Goal: Ask a question

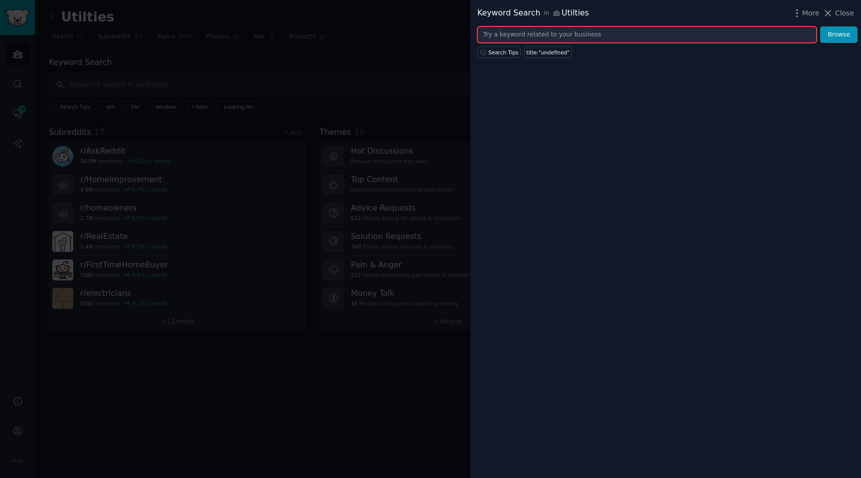
click at [530, 31] on input "text" at bounding box center [647, 34] width 339 height 17
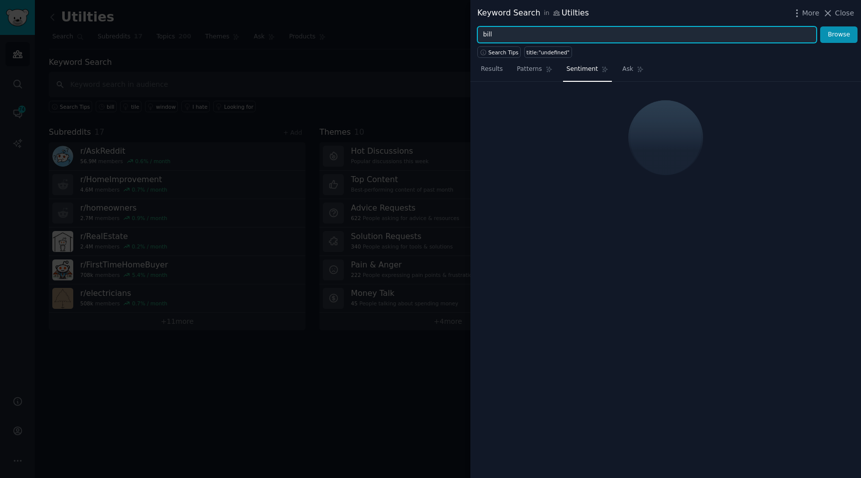
type input "bill"
click at [821, 26] on button "Browse" at bounding box center [839, 34] width 37 height 17
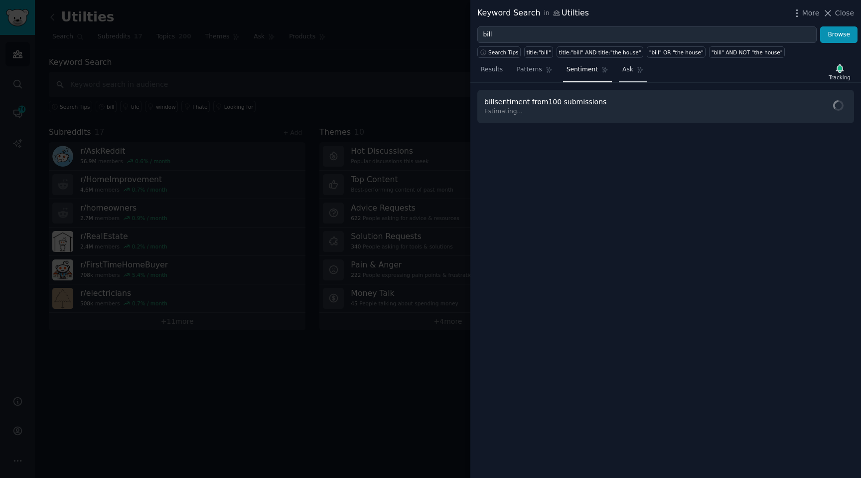
click at [629, 75] on link "Ask" at bounding box center [633, 72] width 28 height 20
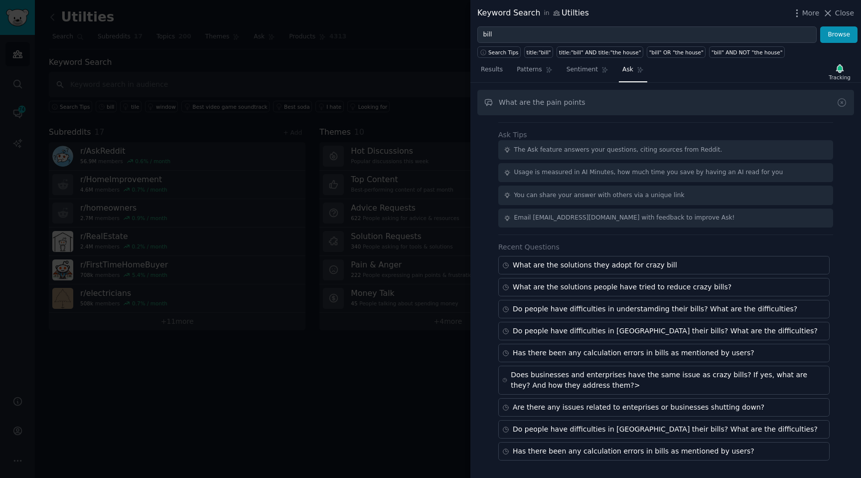
click at [535, 103] on input "What are the pain points" at bounding box center [666, 102] width 377 height 25
click at [539, 103] on input "What are the pain points" at bounding box center [666, 102] width 377 height 25
click at [623, 109] on input "What are the specific pain points" at bounding box center [666, 102] width 377 height 25
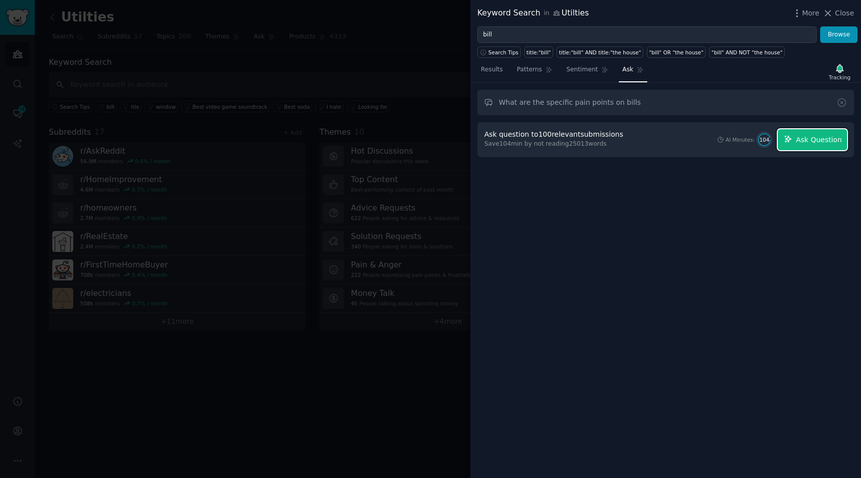
click at [793, 146] on button "Ask Question" at bounding box center [812, 139] width 69 height 21
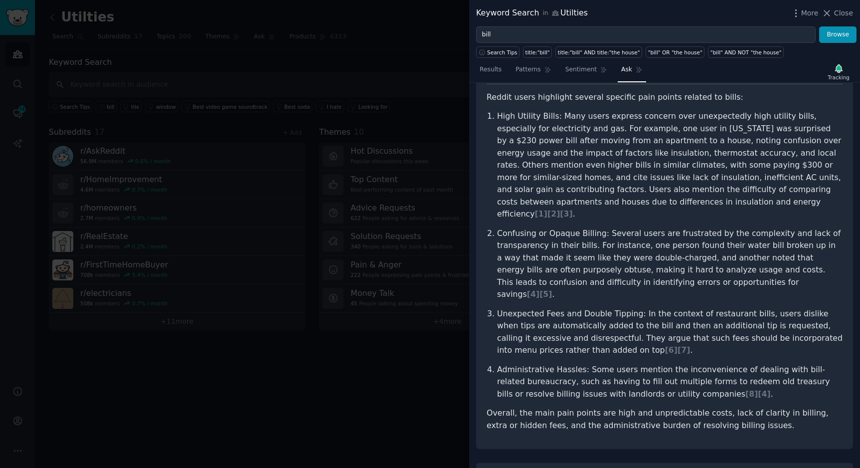
scroll to position [72, 0]
click at [642, 233] on p "Confusing or Opaque Billing: Several users are frustrated by the complexity and…" at bounding box center [669, 263] width 345 height 73
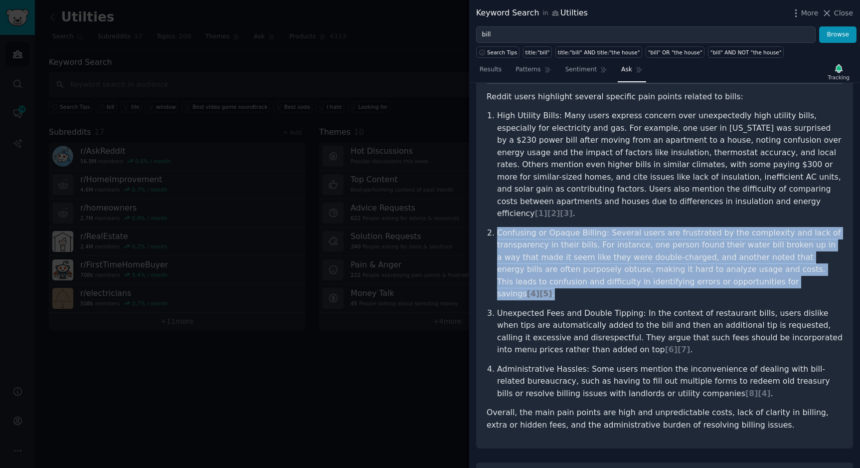
drag, startPoint x: 734, startPoint y: 269, endPoint x: 495, endPoint y: 218, distance: 244.6
click at [497, 227] on li "Confusing or Opaque Billing: Several users are frustrated by the complexity and…" at bounding box center [669, 263] width 345 height 73
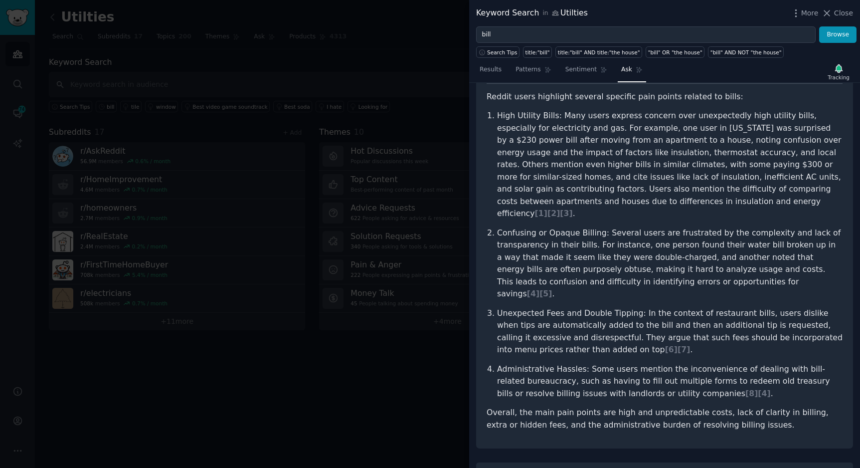
click at [532, 227] on p "Confusing or Opaque Billing: Several users are frustrated by the complexity and…" at bounding box center [669, 263] width 345 height 73
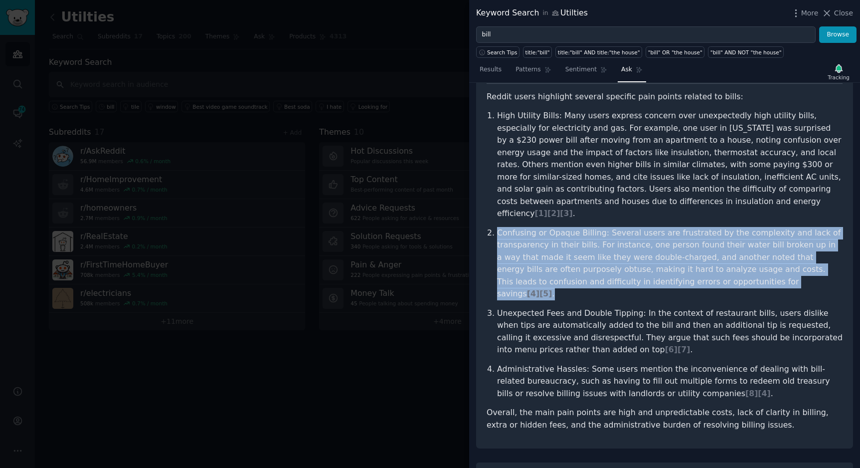
drag, startPoint x: 482, startPoint y: 215, endPoint x: 752, endPoint y: 269, distance: 275.0
click at [752, 269] on div "What are the specific pain points on bills Share Reddit users highlight several…" at bounding box center [664, 249] width 377 height 398
click at [732, 269] on p "Confusing or Opaque Billing: Several users are frustrated by the complexity and…" at bounding box center [669, 263] width 345 height 73
drag, startPoint x: 758, startPoint y: 269, endPoint x: 487, endPoint y: 215, distance: 277.0
click at [487, 215] on ol "High Utility Bills: Many users express concern over unexpectedly high utility b…" at bounding box center [665, 255] width 356 height 290
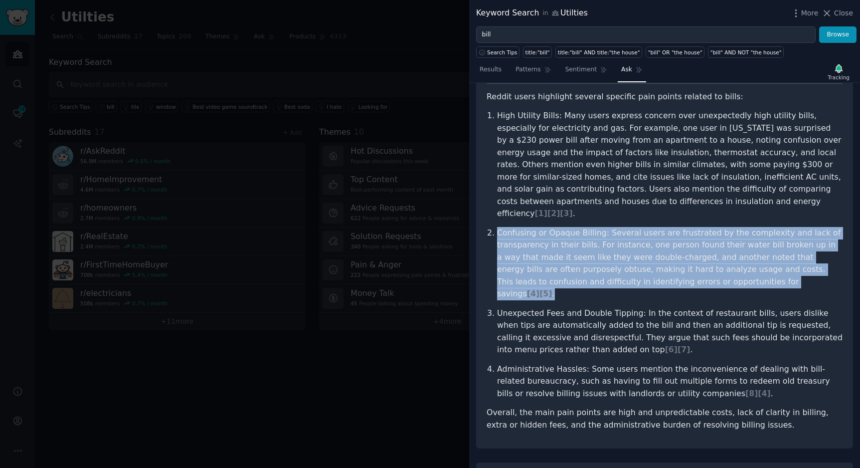
click at [602, 239] on p "Confusing or Opaque Billing: Several users are frustrated by the complexity and…" at bounding box center [669, 263] width 345 height 73
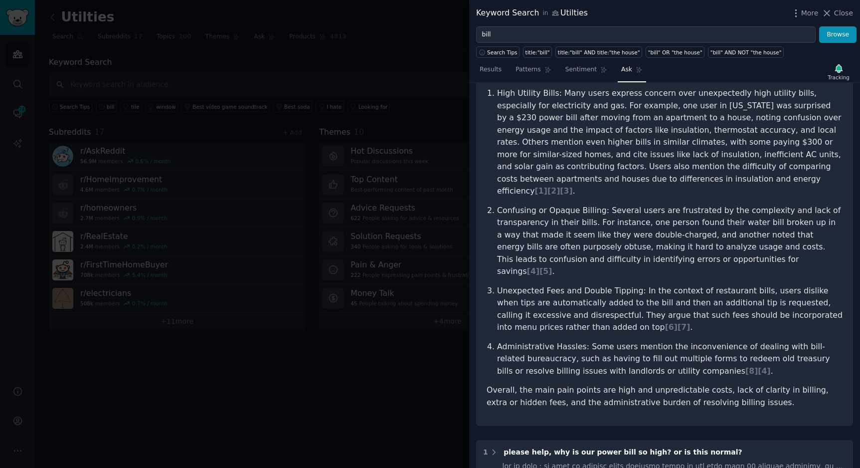
scroll to position [96, 0]
click at [539, 265] on span "[ 4 ]" at bounding box center [533, 269] width 12 height 9
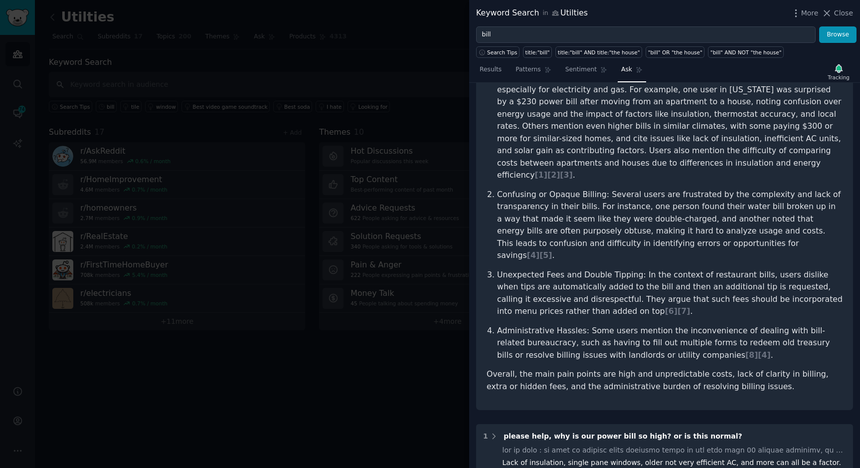
scroll to position [0, 0]
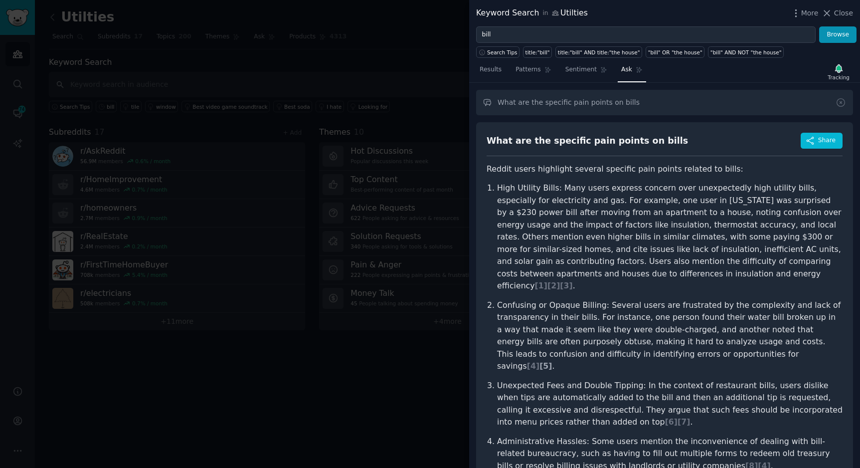
click at [552, 361] on span "[ 5 ]" at bounding box center [545, 365] width 12 height 9
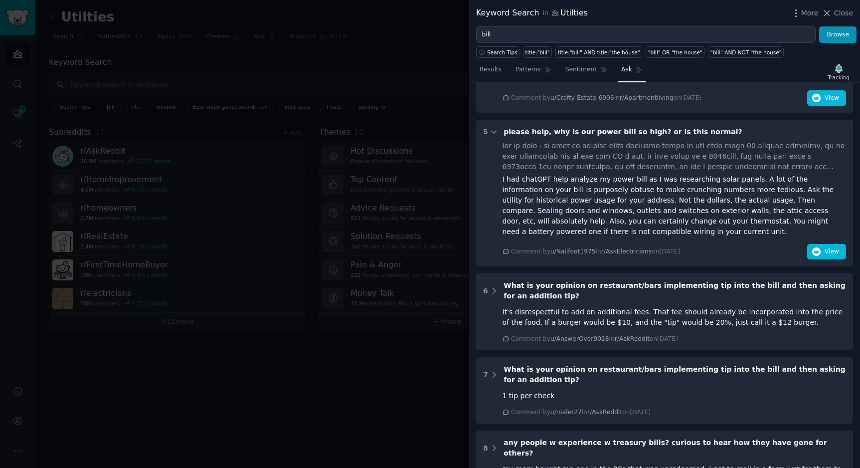
scroll to position [1167, 0]
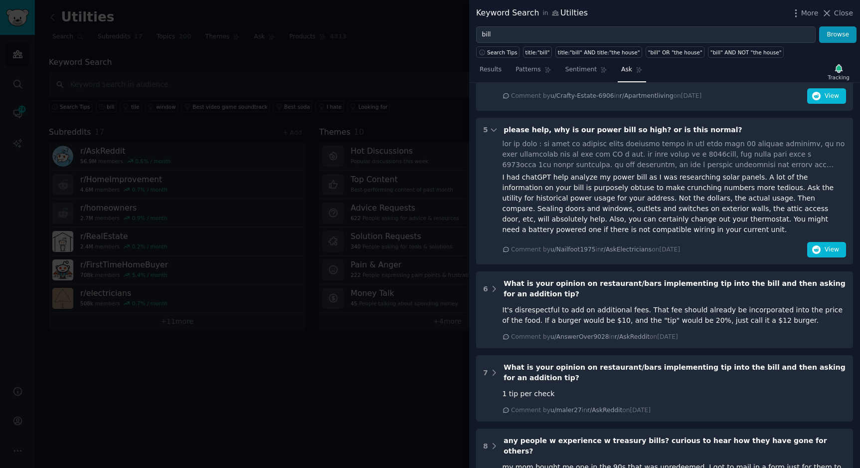
click at [580, 172] on div "I had chatGPT help analyze my power bill as I was researching solar panels. A l…" at bounding box center [674, 203] width 344 height 63
click at [581, 172] on div "I had chatGPT help analyze my power bill as I was researching solar panels. A l…" at bounding box center [674, 203] width 344 height 63
click at [618, 175] on div "I had chatGPT help analyze my power bill as I was researching solar panels. A l…" at bounding box center [674, 203] width 344 height 63
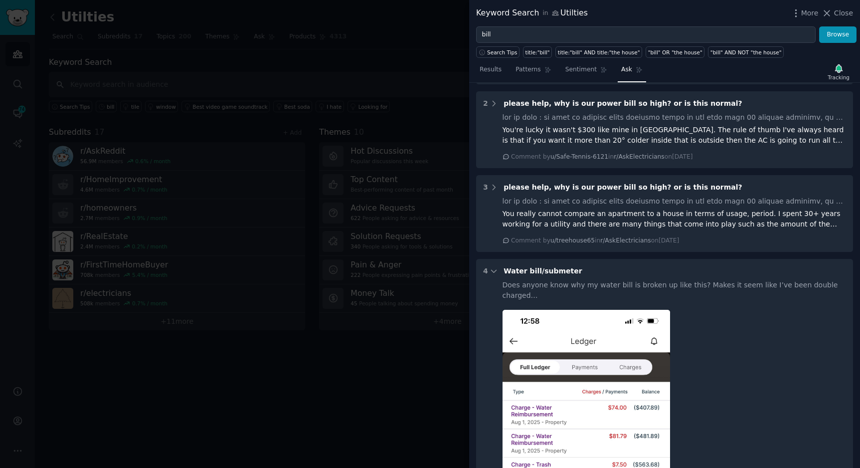
scroll to position [522, 0]
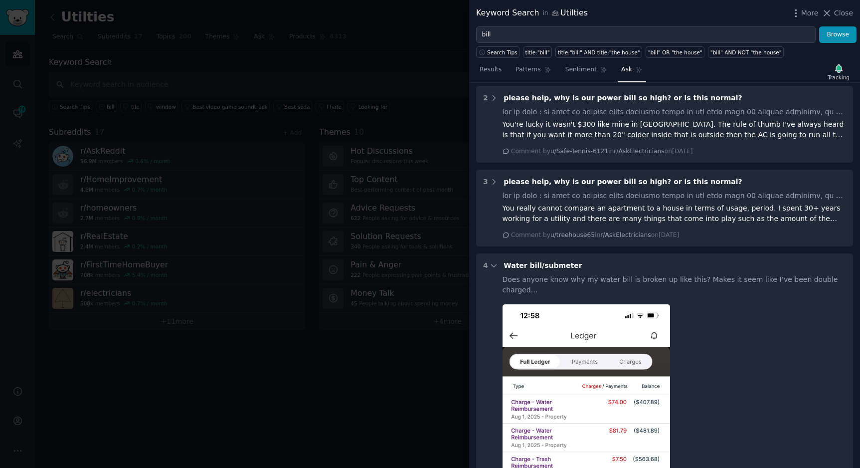
click at [710, 274] on div "Does anyone know why my water bill is broken up like this? Makes it seem like I…" at bounding box center [674, 284] width 344 height 21
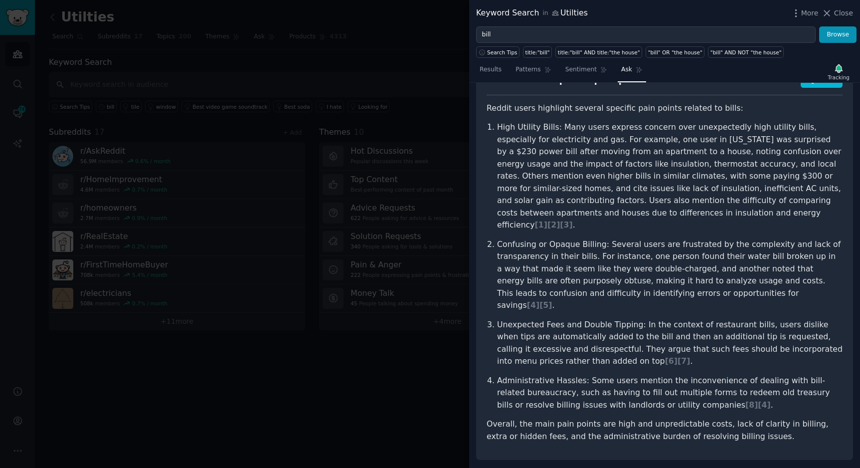
scroll to position [0, 0]
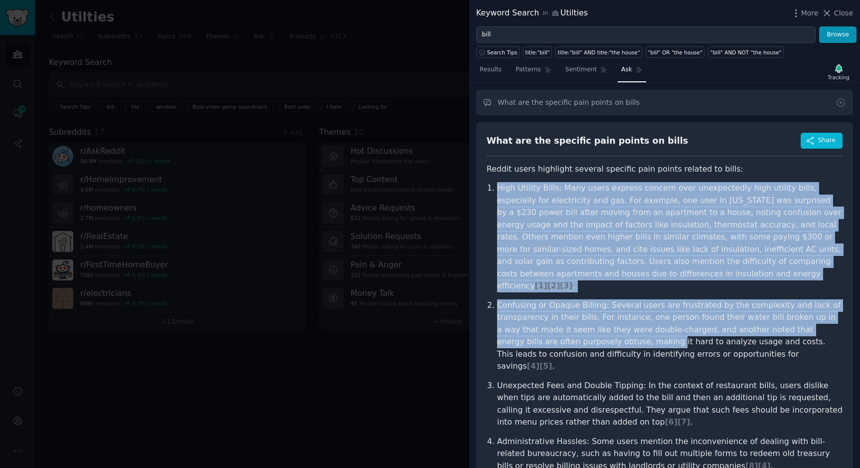
drag, startPoint x: 499, startPoint y: 189, endPoint x: 589, endPoint y: 334, distance: 171.1
click at [589, 334] on ol "High Utility Bills: Many users express concern over unexpectedly high utility b…" at bounding box center [665, 327] width 356 height 290
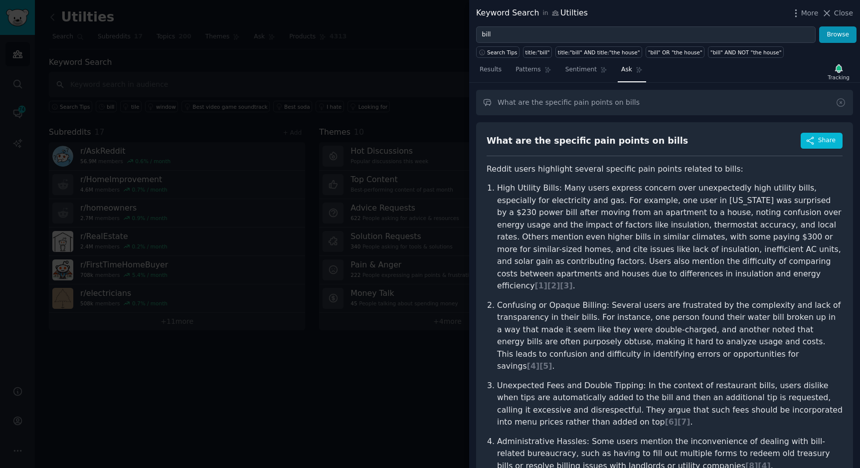
click at [566, 379] on p "Unexpected Fees and Double Tipping: In the context of restaurant bills, users d…" at bounding box center [669, 403] width 345 height 49
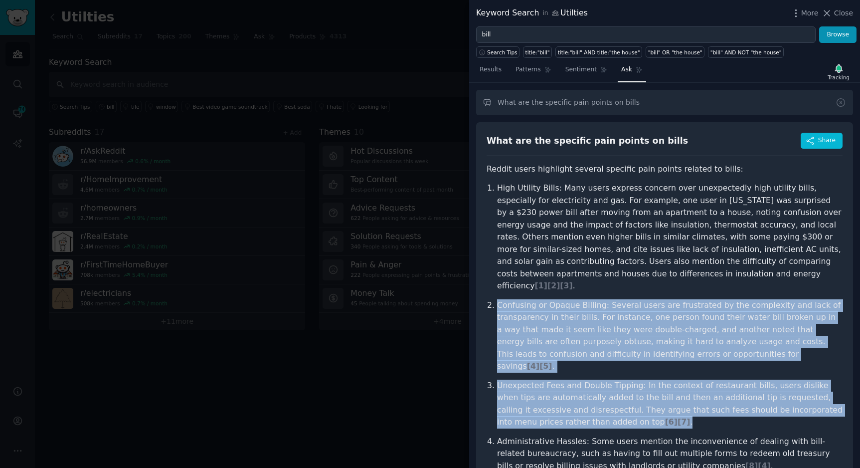
drag, startPoint x: 610, startPoint y: 400, endPoint x: 485, endPoint y: 284, distance: 170.7
click at [485, 284] on div "What are the specific pain points on bills Share Reddit users highlight several…" at bounding box center [664, 321] width 377 height 398
copy ol "Confusing or Opaque Billing: Several users are frustrated by the complexity and…"
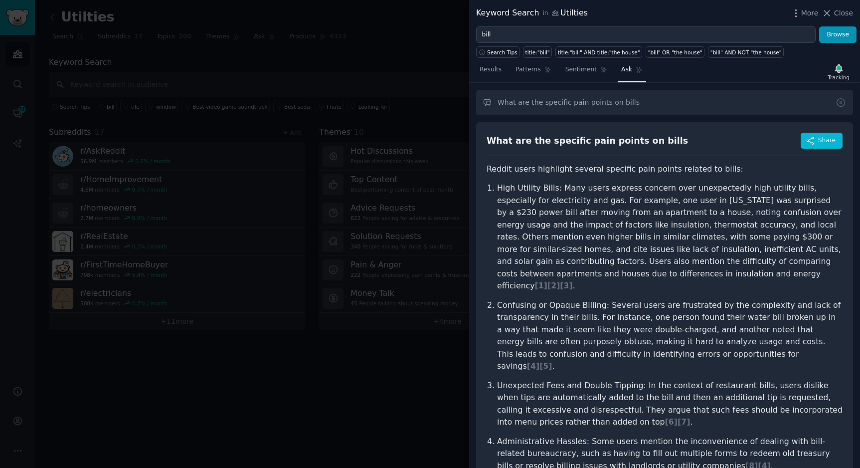
click at [618, 286] on ol "High Utility Bills: Many users express concern over unexpectedly high utility b…" at bounding box center [665, 327] width 356 height 290
click at [652, 275] on p "High Utility Bills: Many users express concern over unexpectedly high utility b…" at bounding box center [669, 237] width 345 height 110
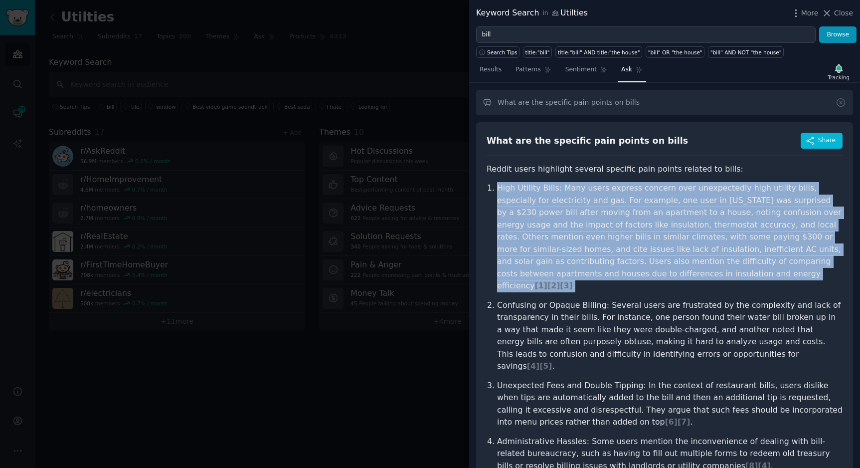
drag, startPoint x: 652, startPoint y: 275, endPoint x: 497, endPoint y: 187, distance: 178.3
click at [497, 187] on p "High Utility Bills: Many users express concern over unexpectedly high utility b…" at bounding box center [669, 237] width 345 height 110
copy p "High Utility Bills: Many users express concern over unexpectedly high utility b…"
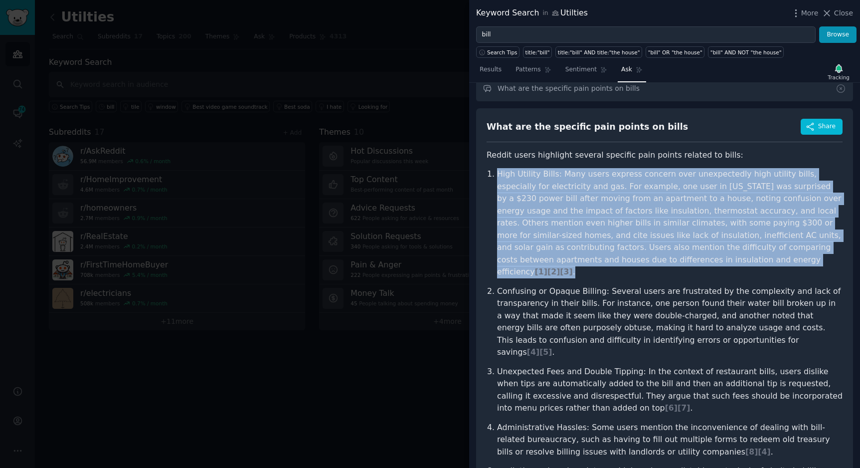
scroll to position [18, 0]
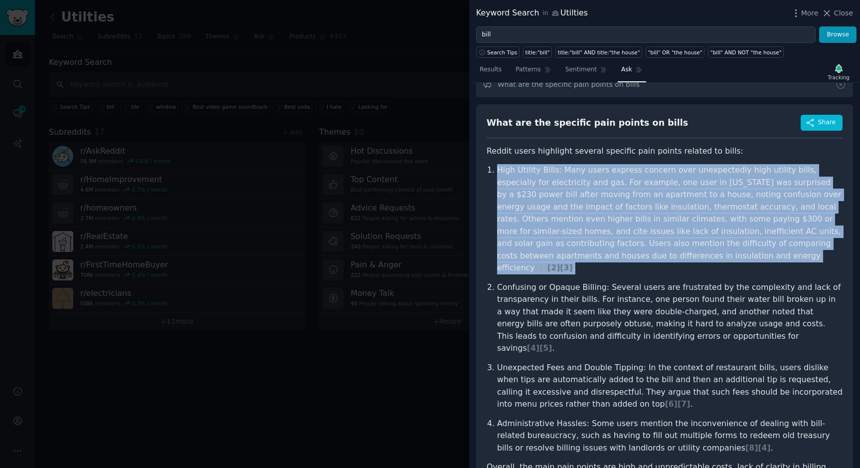
click at [547, 263] on span "[ 1 ]" at bounding box center [541, 267] width 12 height 9
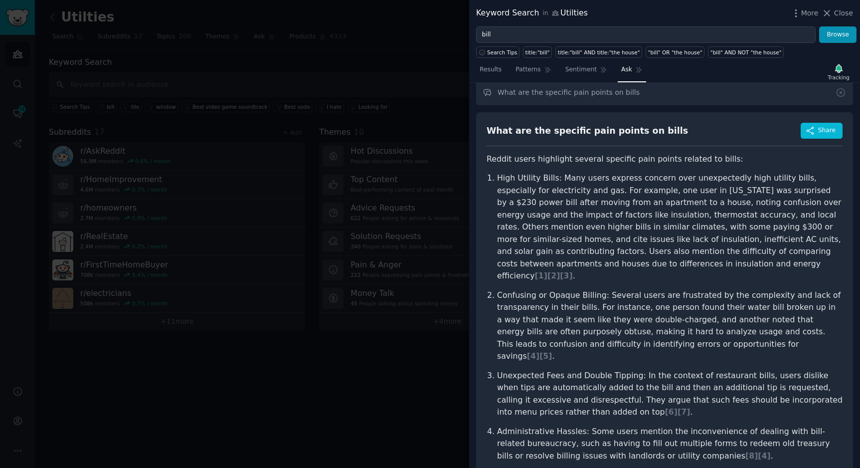
scroll to position [0, 0]
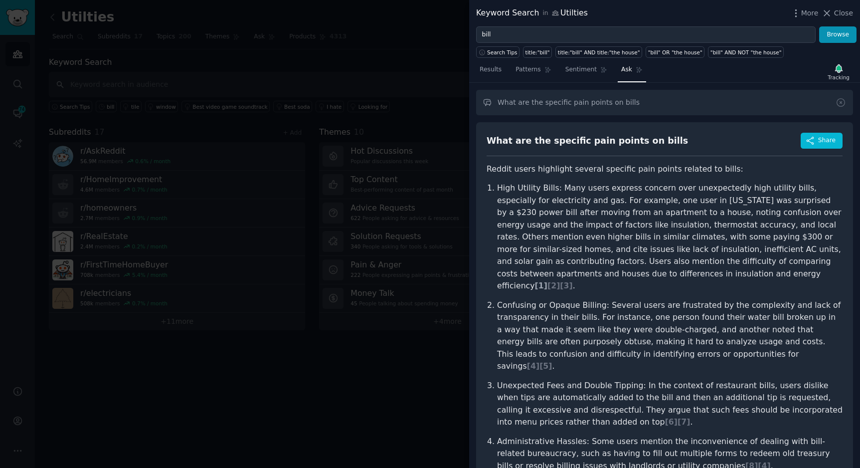
click at [547, 281] on span "[ 1 ]" at bounding box center [541, 285] width 12 height 9
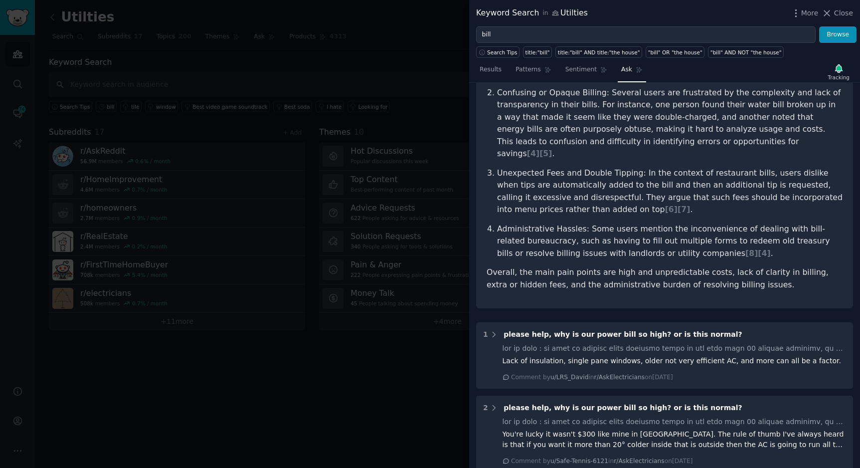
scroll to position [180, 0]
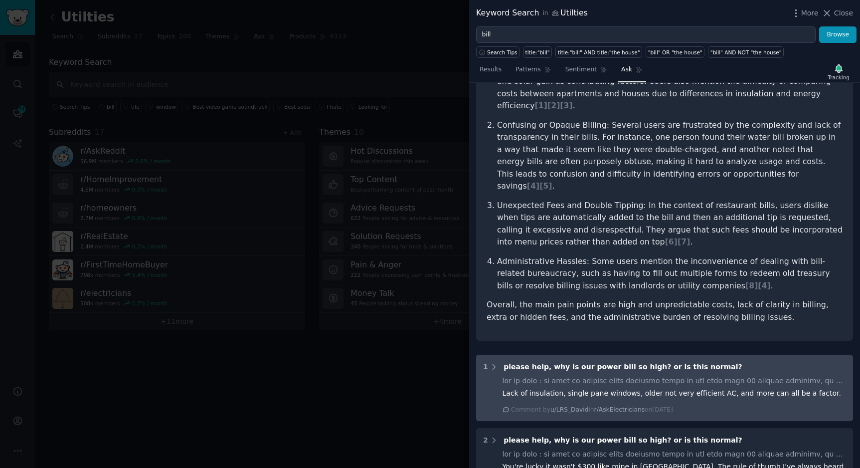
click at [613, 388] on div "Lack of insulation, single pane windows, older not very efficient AC, and more …" at bounding box center [674, 393] width 344 height 10
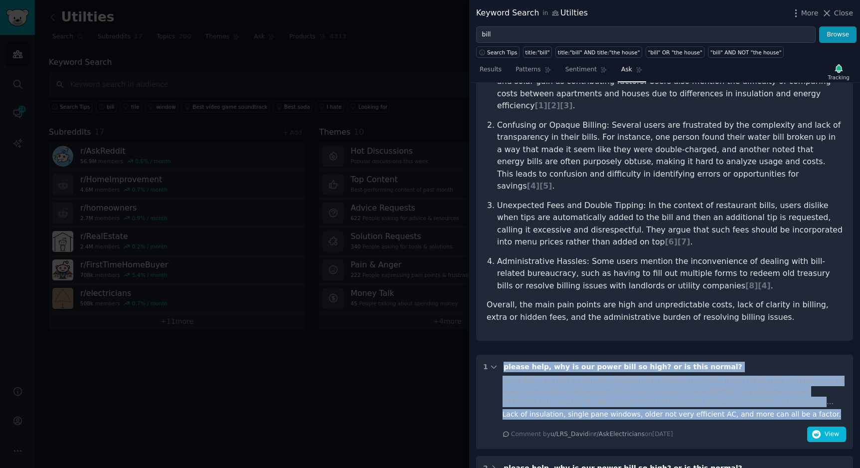
drag, startPoint x: 822, startPoint y: 389, endPoint x: 501, endPoint y: 341, distance: 324.7
click at [501, 354] on div "1 please help, why is our power bill so high? or is this normal? Lack of insula…" at bounding box center [664, 401] width 377 height 94
copy div "please help, why is our power bill so high? or is this normal? bit of info : we…"
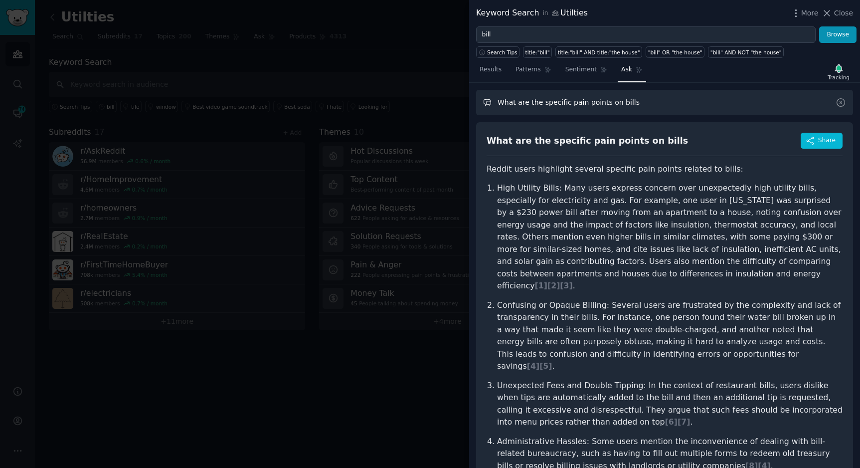
click at [582, 100] on input "What are the specific pain points on bills" at bounding box center [664, 102] width 377 height 25
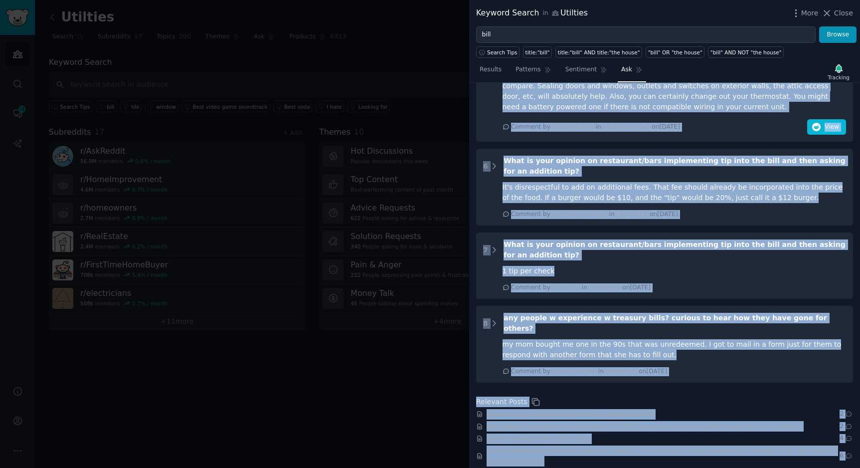
scroll to position [1350, 0]
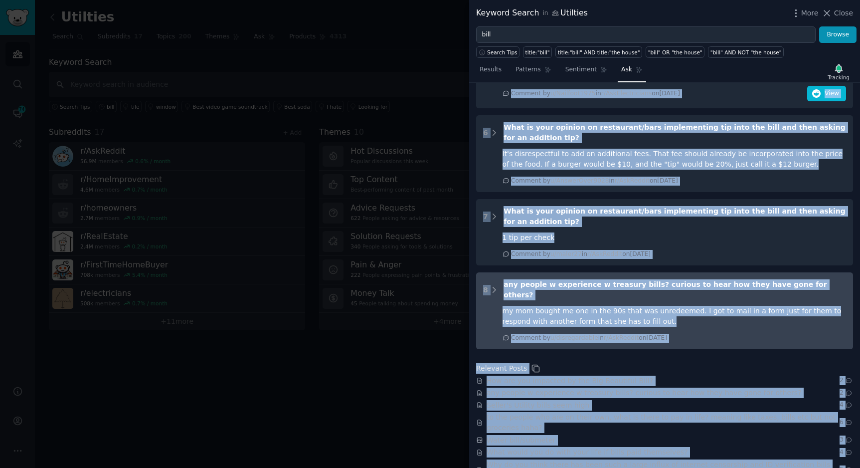
drag, startPoint x: 490, startPoint y: 138, endPoint x: 688, endPoint y: 294, distance: 252.8
copy div "What are the specific pain points on bills Share Reddit users highlight several…"
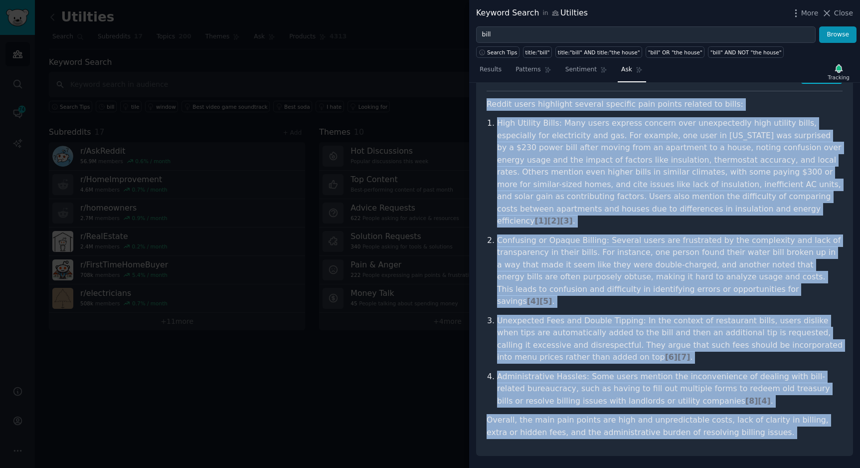
scroll to position [0, 0]
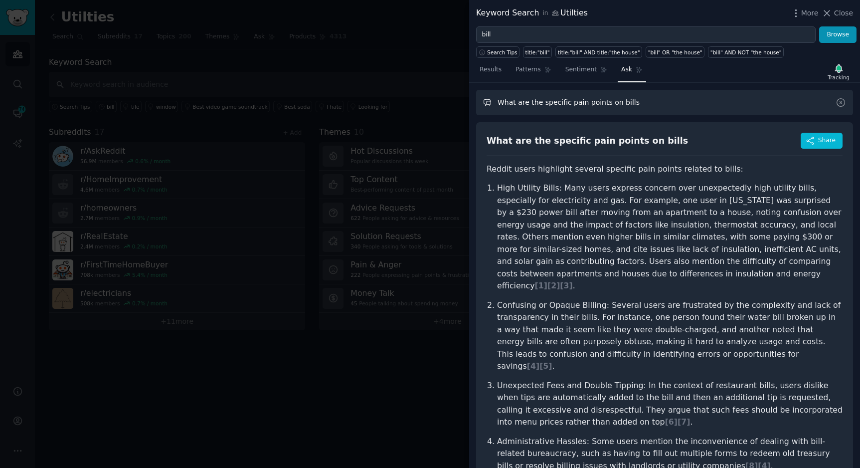
click at [586, 107] on input "What are the specific pain points on bills" at bounding box center [664, 102] width 377 height 25
click at [682, 106] on input "What are the specific pain points on bills" at bounding box center [664, 102] width 377 height 25
drag, startPoint x: 731, startPoint y: 101, endPoint x: 634, endPoint y: 106, distance: 97.4
click at [634, 106] on input "What are the specific pain points on bills, were there any feedback from" at bounding box center [664, 102] width 377 height 25
type input "What are the specific pain points on bills, were there any complaints from busi…"
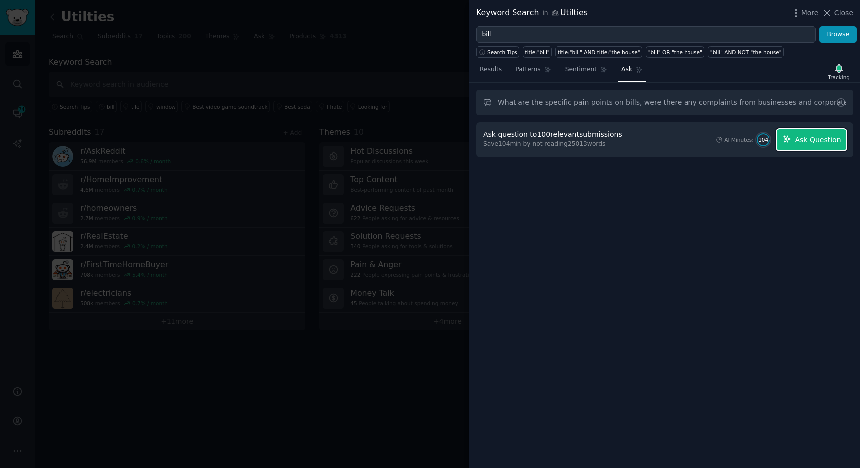
click at [808, 147] on button "Ask Question" at bounding box center [811, 139] width 69 height 21
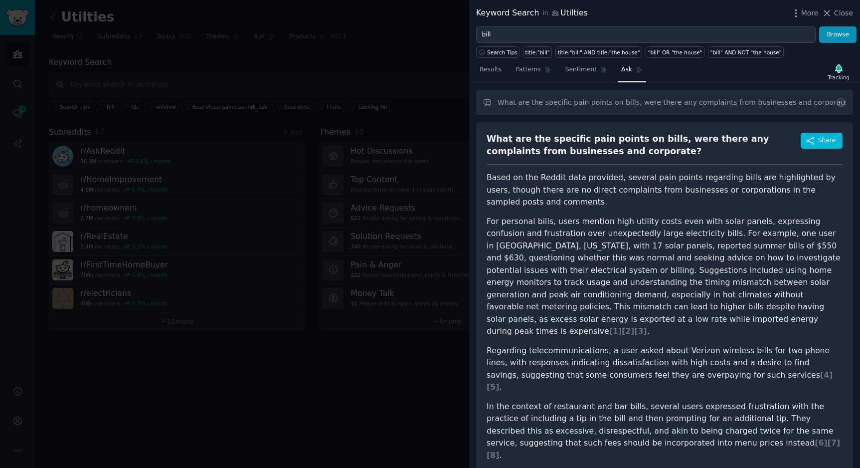
click at [401, 160] on div at bounding box center [430, 234] width 860 height 468
